Goal: Task Accomplishment & Management: Manage account settings

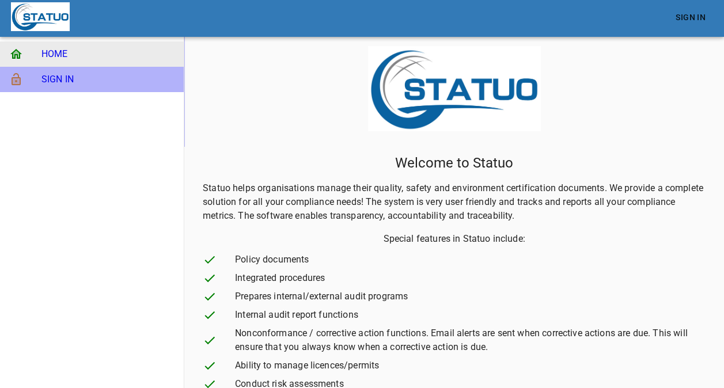
click at [76, 84] on span "SIGN IN" at bounding box center [107, 80] width 133 height 14
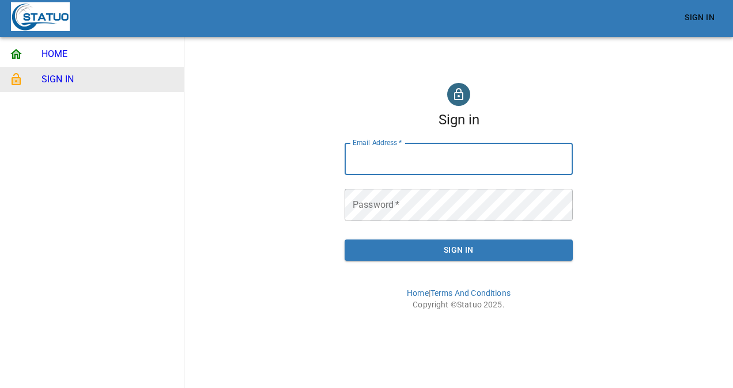
type input "[PERSON_NAME][EMAIL_ADDRESS][DOMAIN_NAME]"
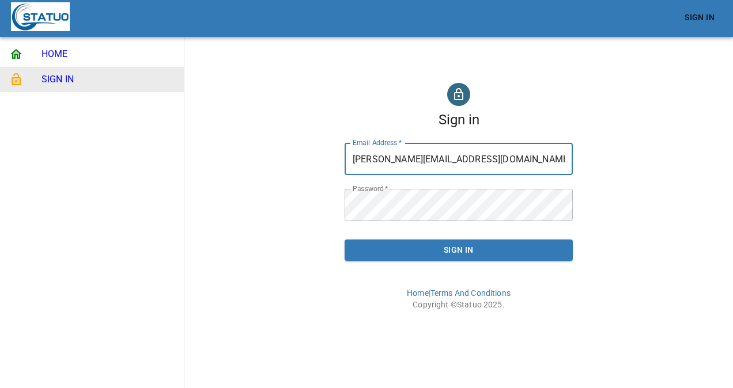
click at [363, 254] on span "Sign In" at bounding box center [459, 250] width 210 height 14
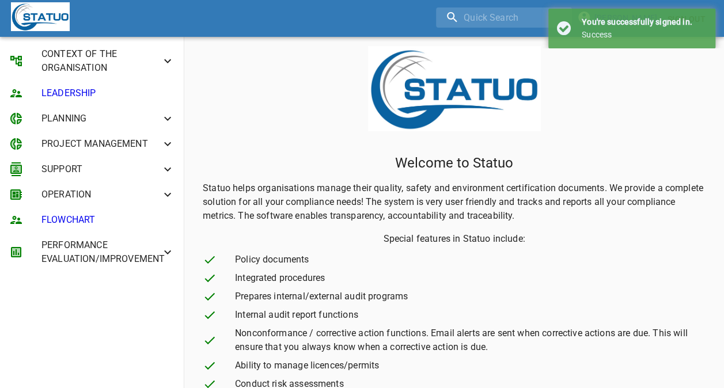
click at [168, 55] on icon at bounding box center [168, 61] width 14 height 14
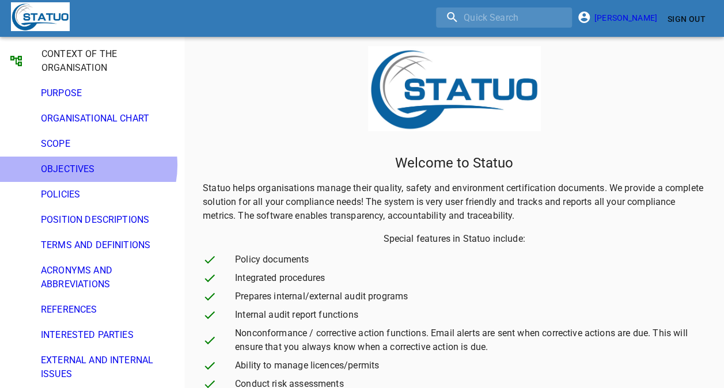
click at [82, 165] on span "OBJECTIVES" at bounding box center [108, 169] width 134 height 14
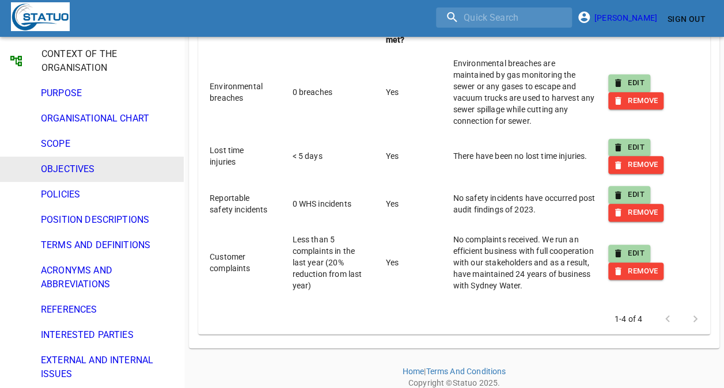
scroll to position [265, 0]
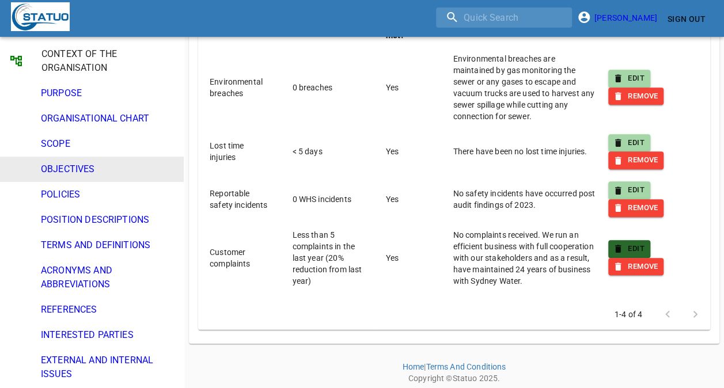
click at [631, 245] on span "EDIT" at bounding box center [629, 249] width 31 height 13
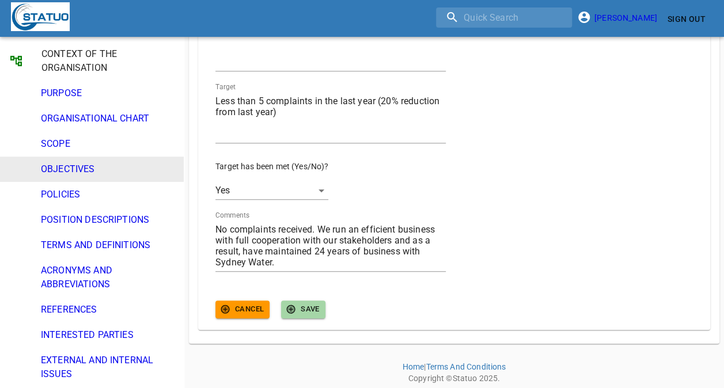
click at [314, 228] on textarea "No complaints received. We run an efficient business with full cooperation with…" at bounding box center [330, 246] width 230 height 44
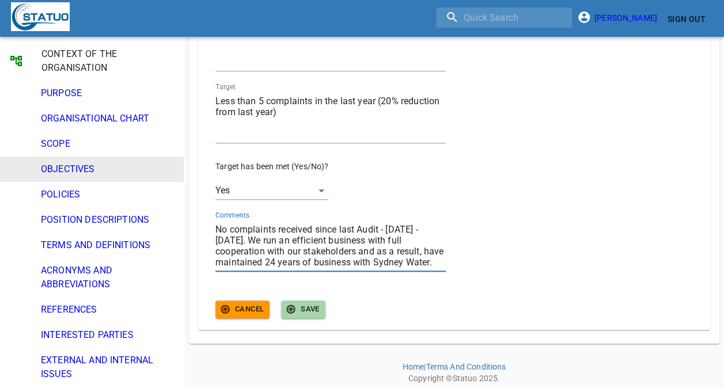
scroll to position [0, 0]
type textarea "No complaints received since last Audit - [DATE] - [DATE]. We run an efficient …"
click at [311, 313] on span "SAVE" at bounding box center [303, 309] width 33 height 13
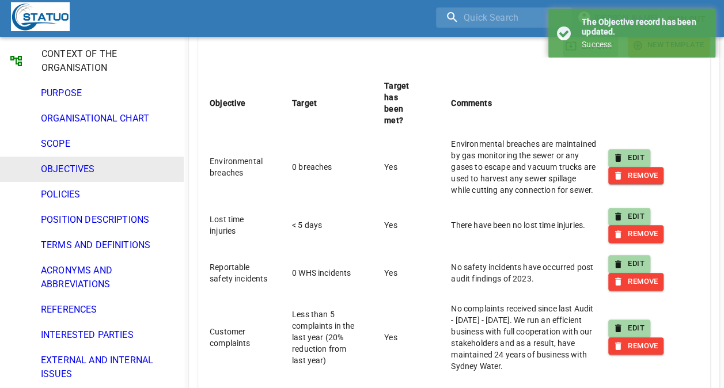
scroll to position [195, 0]
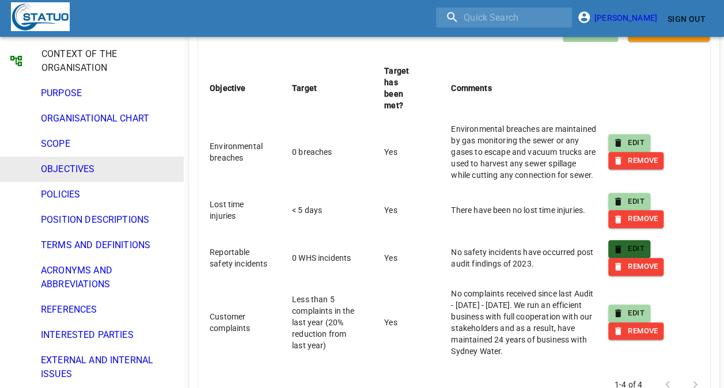
click at [640, 251] on span "EDIT" at bounding box center [629, 249] width 31 height 13
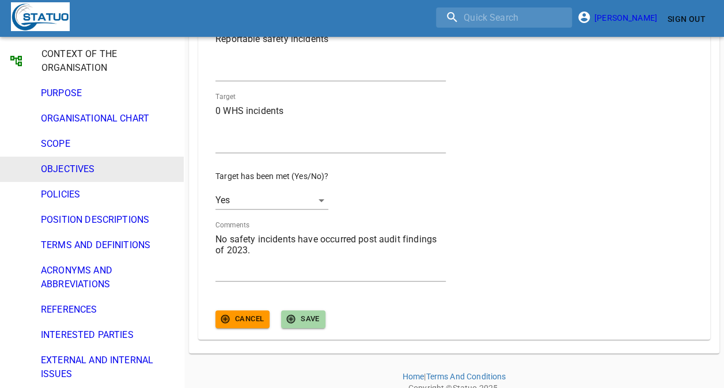
click at [249, 252] on textarea "No safety incidents have occurred post audit findings of 2023." at bounding box center [330, 256] width 230 height 44
click at [246, 248] on textarea "No safety incidents have occurred post audit findings of 2023." at bounding box center [330, 256] width 230 height 44
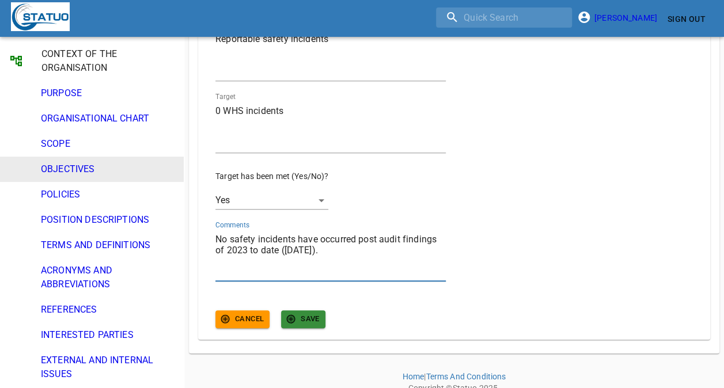
type textarea "No safety incidents have occurred post audit findings of 2023 to date ([DATE])."
click at [318, 323] on span "SAVE" at bounding box center [303, 319] width 33 height 13
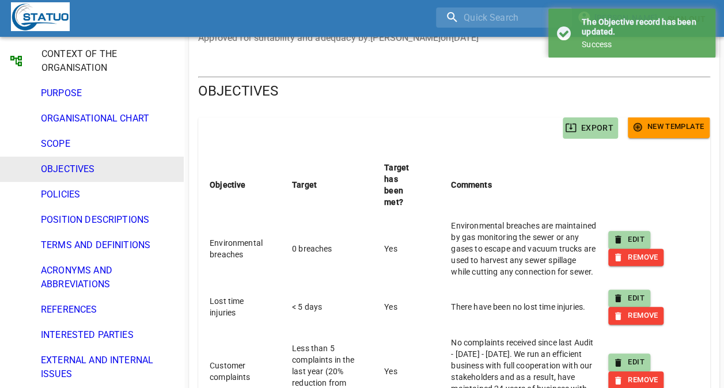
scroll to position [97, 0]
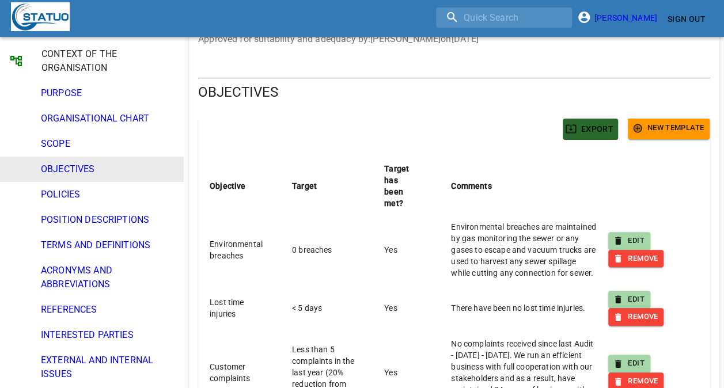
click at [577, 127] on span "EXPORT" at bounding box center [591, 129] width 46 height 14
click at [600, 124] on span "EXPORT" at bounding box center [591, 129] width 46 height 14
